Goal: Understand process/instructions: Learn how to perform a task or action

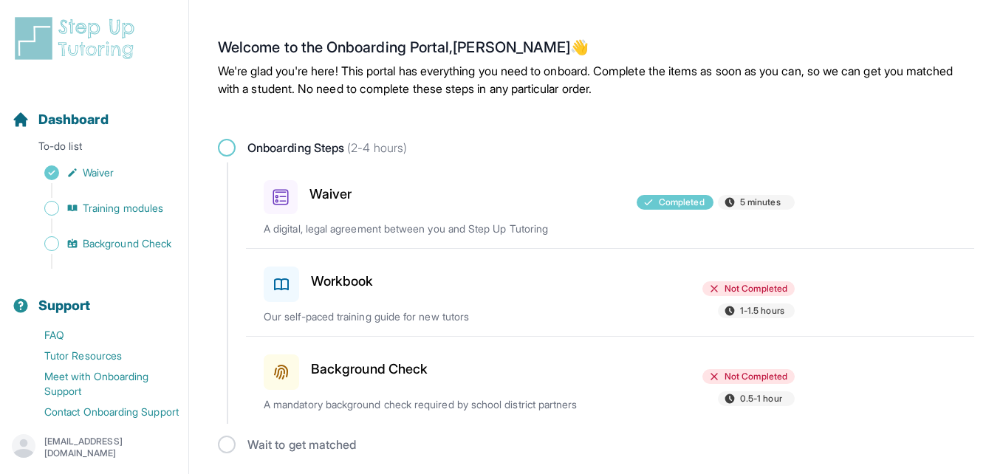
click at [764, 387] on div "Not Completed 0.5-1 hour" at bounding box center [709, 389] width 172 height 40
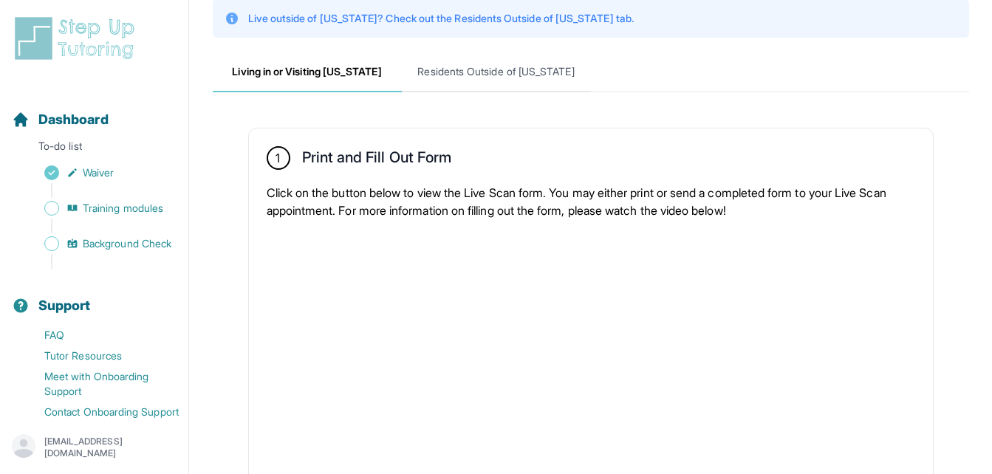
scroll to position [100, 0]
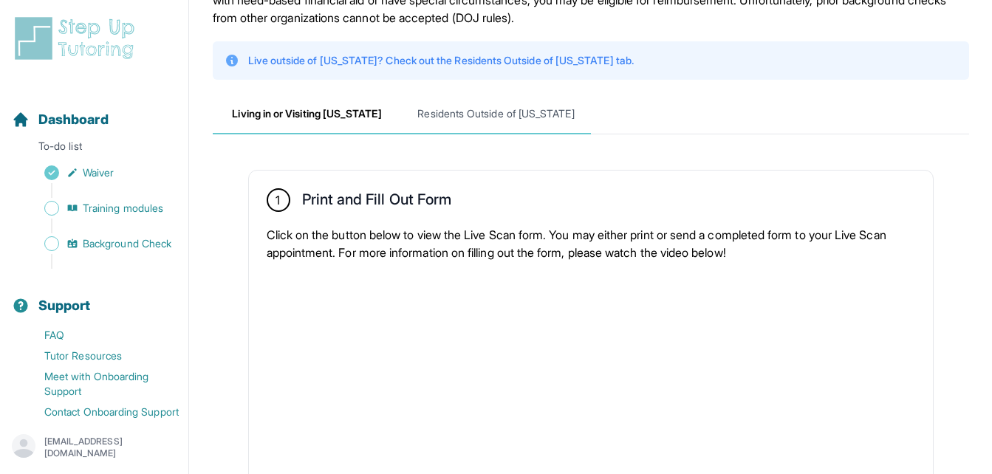
click at [483, 118] on span "Residents Outside of [US_STATE]" at bounding box center [496, 115] width 189 height 40
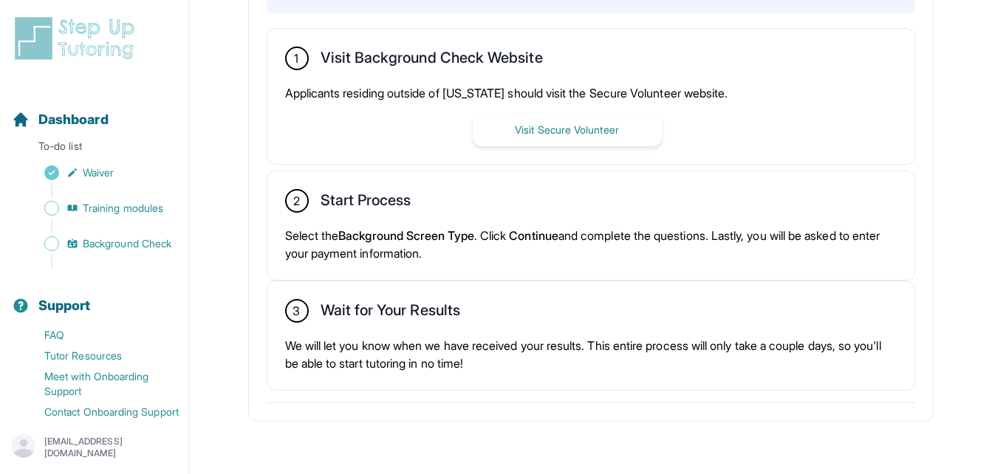
scroll to position [403, 0]
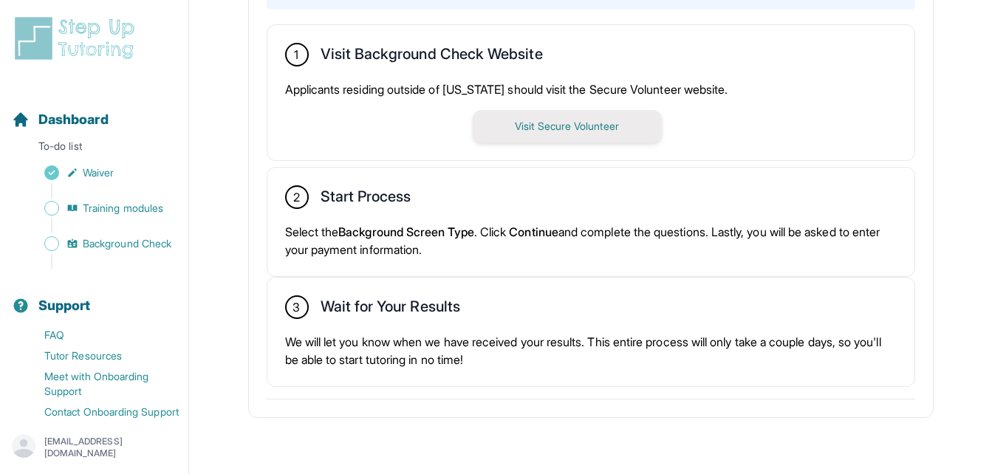
click at [527, 137] on button "Visit Secure Volunteer" at bounding box center [567, 126] width 189 height 32
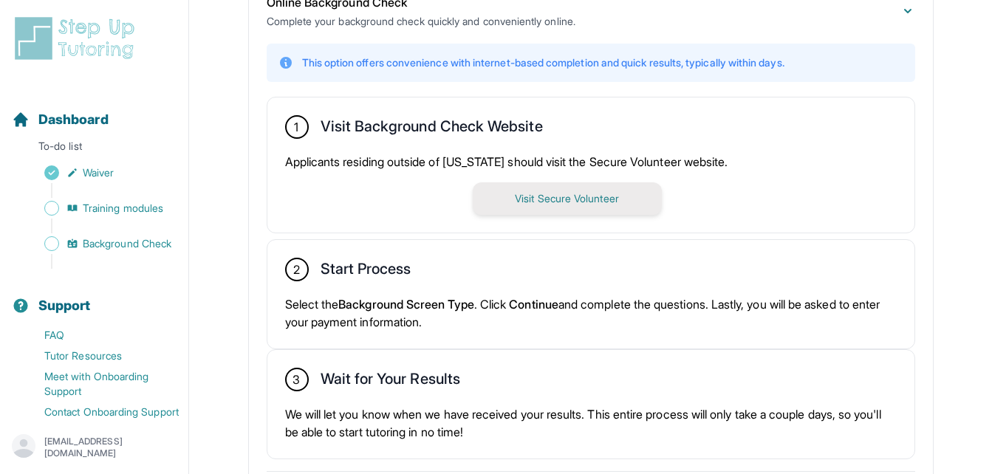
scroll to position [330, 0]
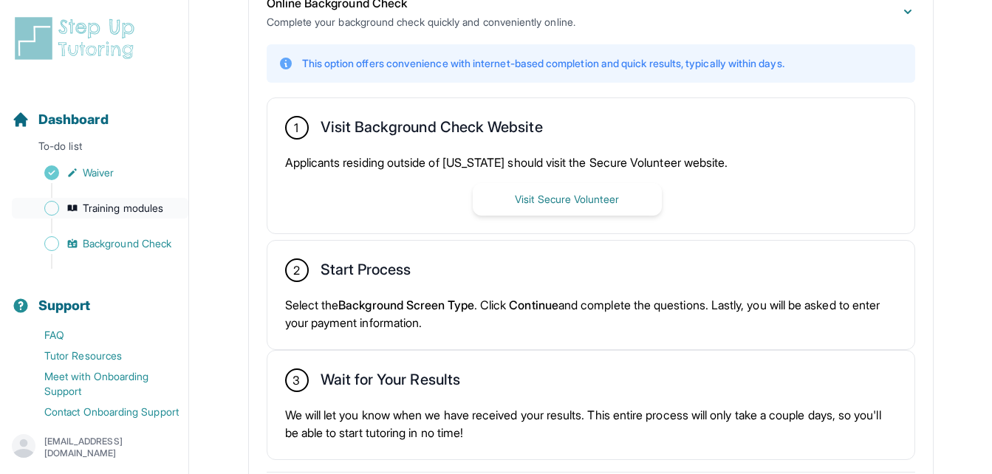
click at [63, 218] on link "Training modules" at bounding box center [100, 208] width 177 height 21
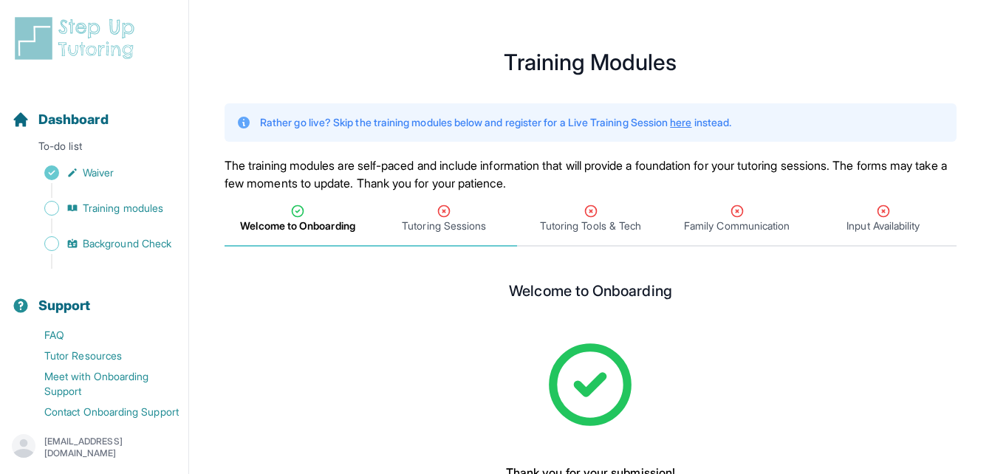
click at [434, 222] on span "Tutoring Sessions" at bounding box center [444, 226] width 84 height 15
